Goal: Transaction & Acquisition: Purchase product/service

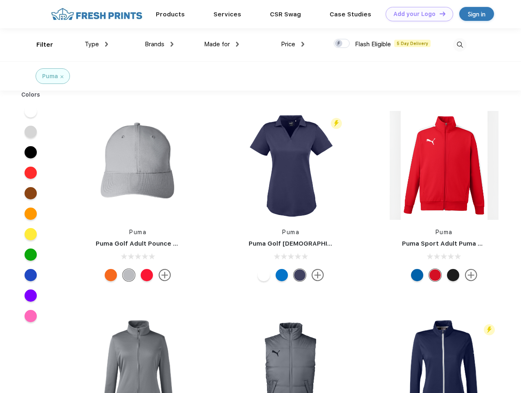
click at [416, 14] on link "Add your Logo Design Tool" at bounding box center [420, 14] width 68 height 14
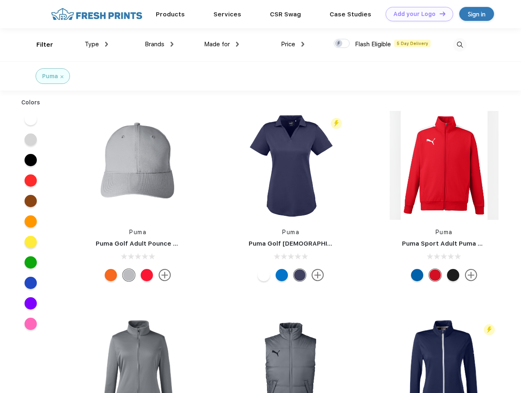
click at [0, 0] on div "Design Tool" at bounding box center [0, 0] width 0 height 0
click at [439, 14] on link "Add your Logo Design Tool" at bounding box center [420, 14] width 68 height 14
click at [39, 45] on div "Filter" at bounding box center [44, 44] width 17 height 9
click at [97, 44] on span "Type" at bounding box center [92, 44] width 14 height 7
click at [159, 44] on span "Brands" at bounding box center [155, 44] width 20 height 7
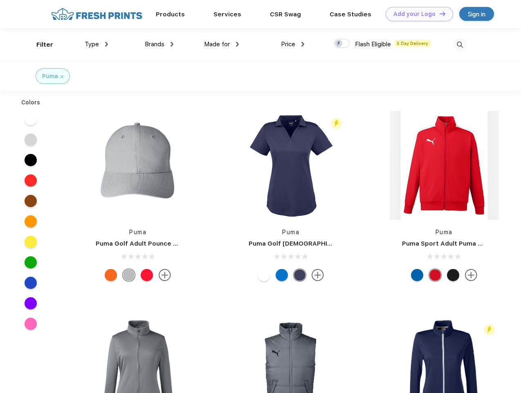
click at [222, 44] on span "Made for" at bounding box center [217, 44] width 26 height 7
click at [293, 44] on span "Price" at bounding box center [288, 44] width 14 height 7
click at [342, 44] on div at bounding box center [342, 43] width 16 height 9
click at [339, 44] on input "checkbox" at bounding box center [336, 40] width 5 height 5
click at [460, 45] on img at bounding box center [460, 45] width 14 height 14
